Goal: Task Accomplishment & Management: Manage account settings

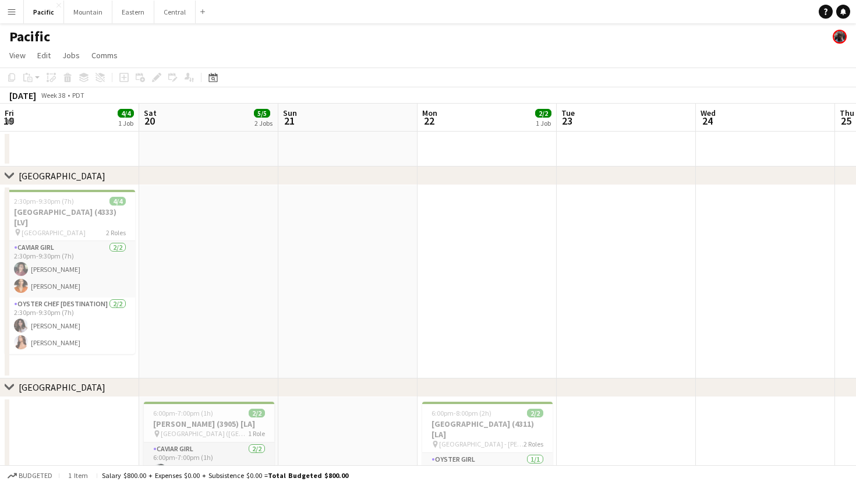
scroll to position [0, 290]
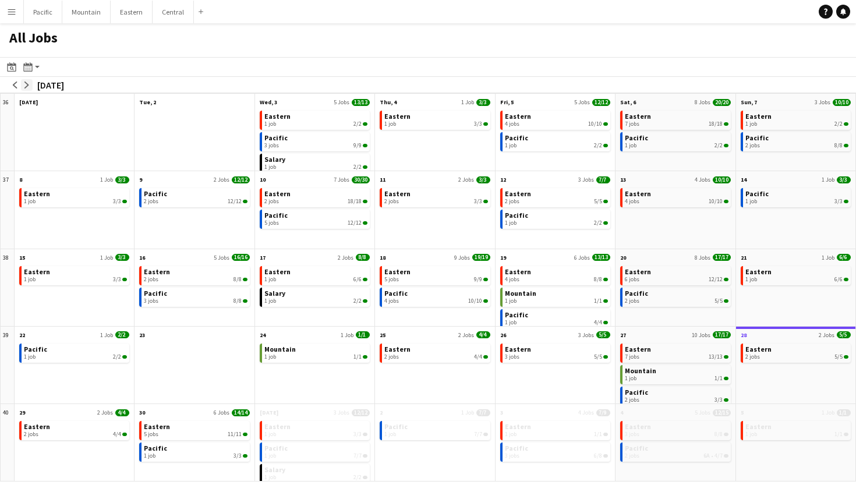
click at [29, 86] on app-icon "arrow-right" at bounding box center [26, 85] width 7 height 7
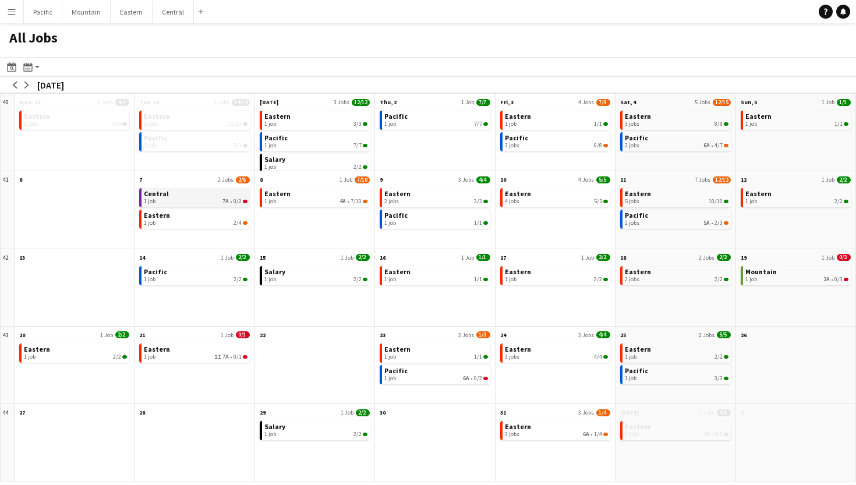
click at [235, 192] on link "Central 1 job 7A • 0/2" at bounding box center [195, 196] width 103 height 17
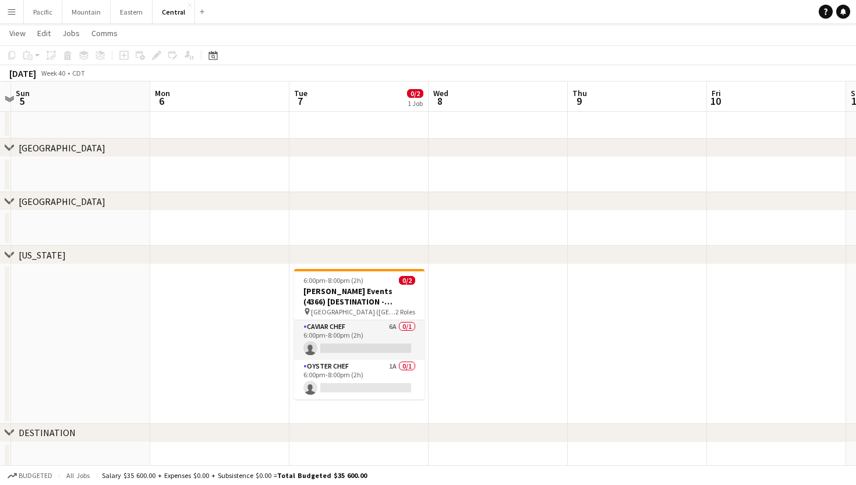
scroll to position [83, 0]
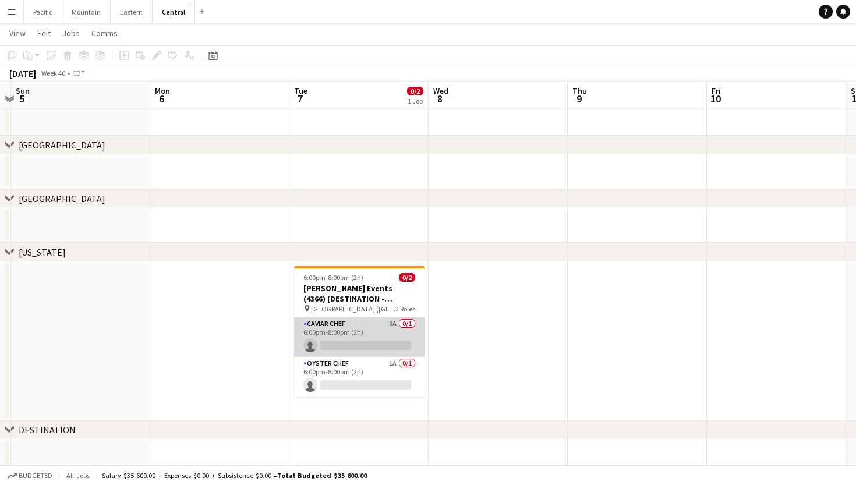
click at [356, 336] on app-card-role "Caviar Chef 6A 0/1 6:00pm-8:00pm (2h) single-neutral-actions" at bounding box center [359, 337] width 130 height 40
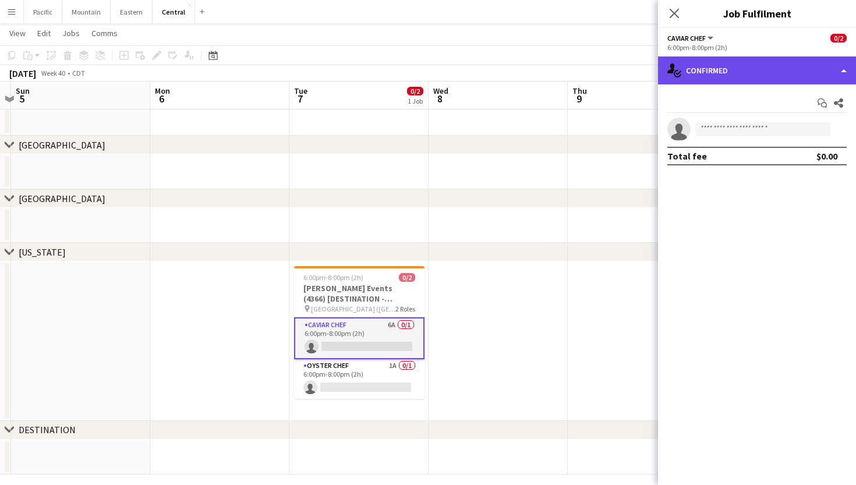
click at [747, 77] on div "single-neutral-actions-check-2 Confirmed" at bounding box center [757, 70] width 198 height 28
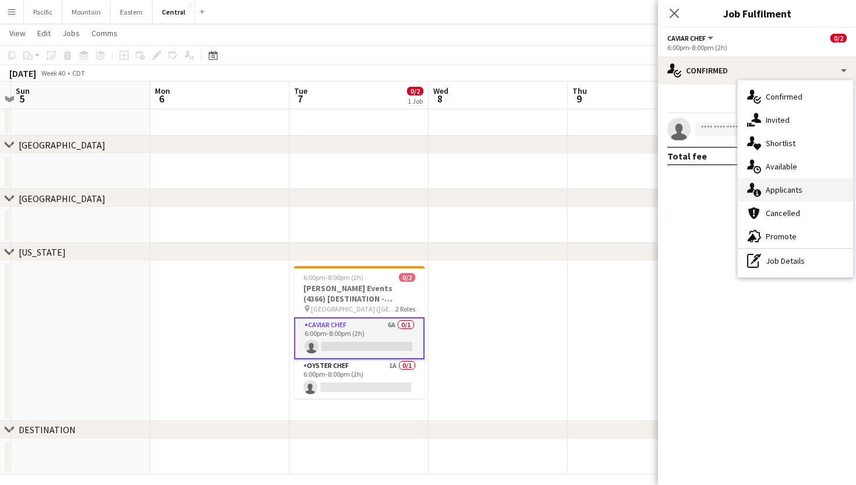
click at [767, 183] on div "single-neutral-actions-information Applicants" at bounding box center [795, 189] width 115 height 23
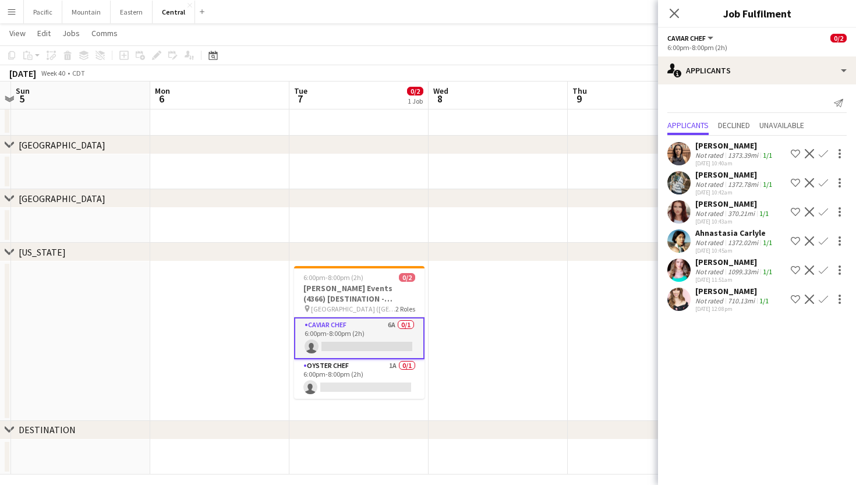
click at [353, 357] on app-card-role "Caviar Chef 6A 0/1 6:00pm-8:00pm (2h) single-neutral-actions" at bounding box center [359, 338] width 130 height 42
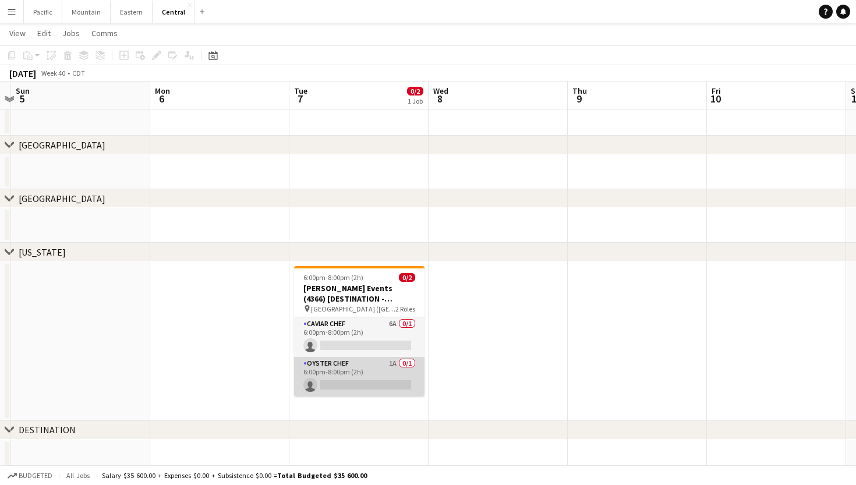
click at [360, 370] on app-card-role "Oyster Chef 1A 0/1 6:00pm-8:00pm (2h) single-neutral-actions" at bounding box center [359, 377] width 130 height 40
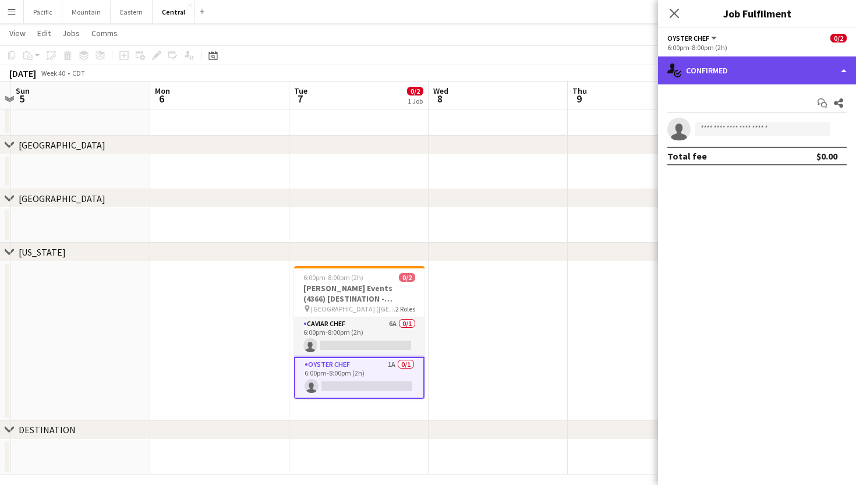
click at [740, 84] on div "single-neutral-actions-check-2 Confirmed" at bounding box center [757, 70] width 198 height 28
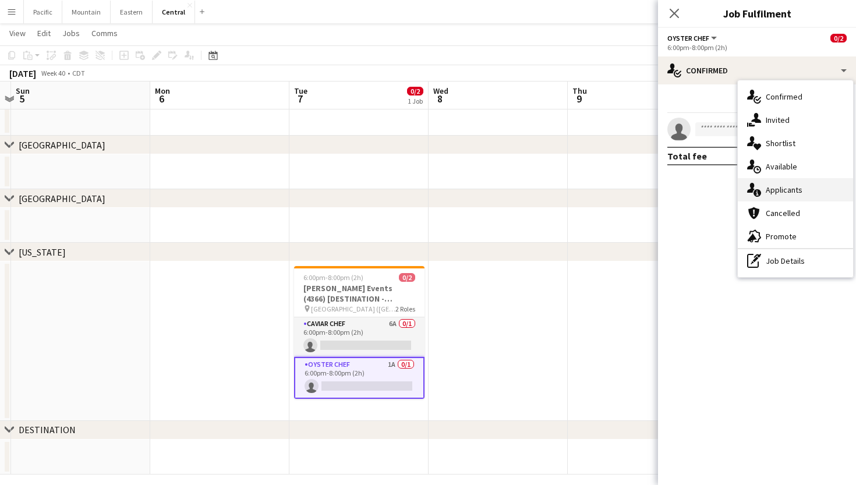
click at [751, 197] on div "single-neutral-actions-information Applicants" at bounding box center [795, 189] width 115 height 23
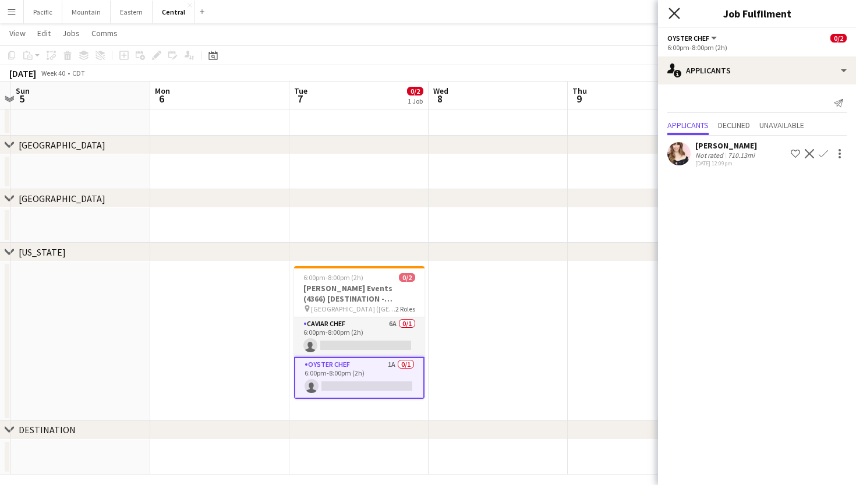
click at [672, 9] on icon "Close pop-in" at bounding box center [673, 13] width 11 height 11
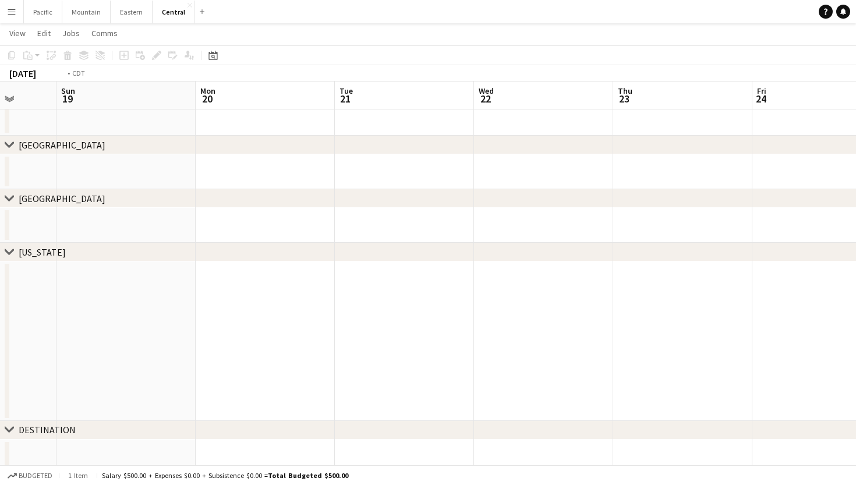
scroll to position [0, 393]
